Goal: Find specific page/section: Find specific page/section

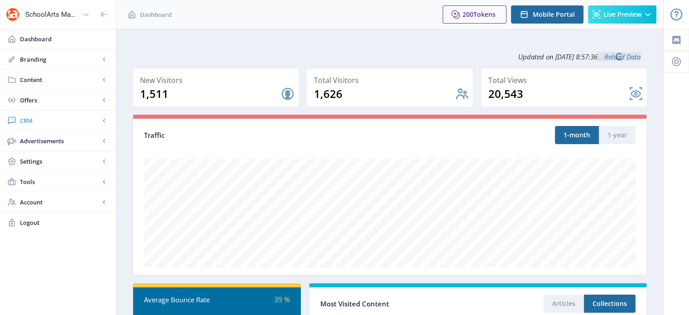
click at [42, 125] on link "CRM" at bounding box center [58, 121] width 116 height 20
click at [43, 143] on span "Readers" at bounding box center [68, 140] width 78 height 9
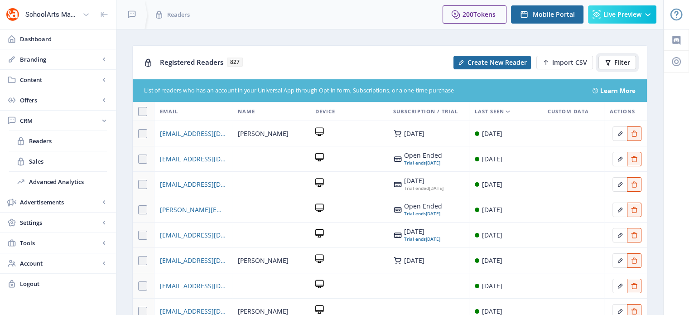
click at [617, 63] on span "Filter" at bounding box center [622, 62] width 16 height 7
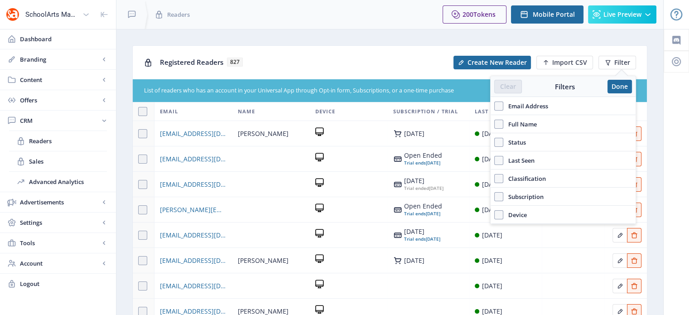
click at [504, 105] on span "Email Address" at bounding box center [525, 106] width 45 height 11
click at [495, 106] on input "Email Address" at bounding box center [494, 106] width 0 height 0
checkbox input "true"
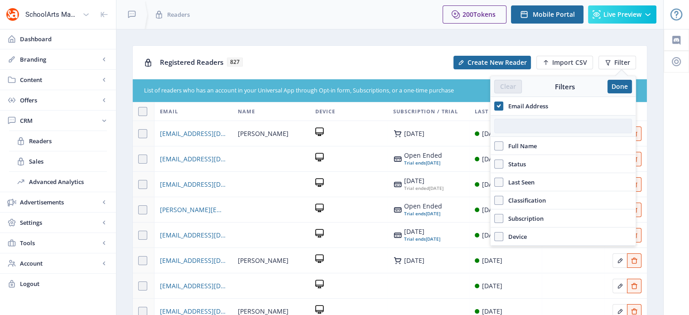
click at [514, 125] on input "text" at bounding box center [563, 126] width 138 height 14
paste input "[EMAIL_ADDRESS][PERSON_NAME][DOMAIN_NAME]"
type input "[EMAIL_ADDRESS][PERSON_NAME][DOMAIN_NAME]"
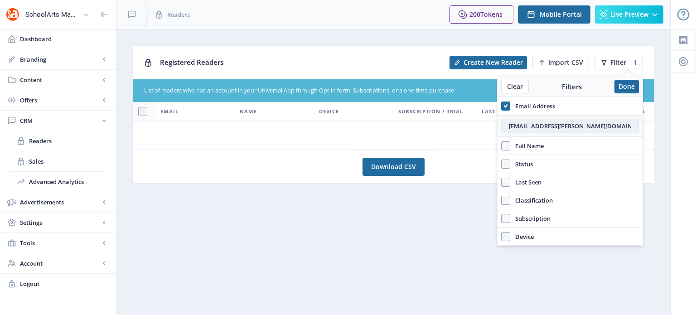
drag, startPoint x: 604, startPoint y: 124, endPoint x: 503, endPoint y: 124, distance: 101.0
click at [503, 124] on input "[EMAIL_ADDRESS][PERSON_NAME][DOMAIN_NAME]" at bounding box center [570, 126] width 138 height 14
